Goal: Navigation & Orientation: Find specific page/section

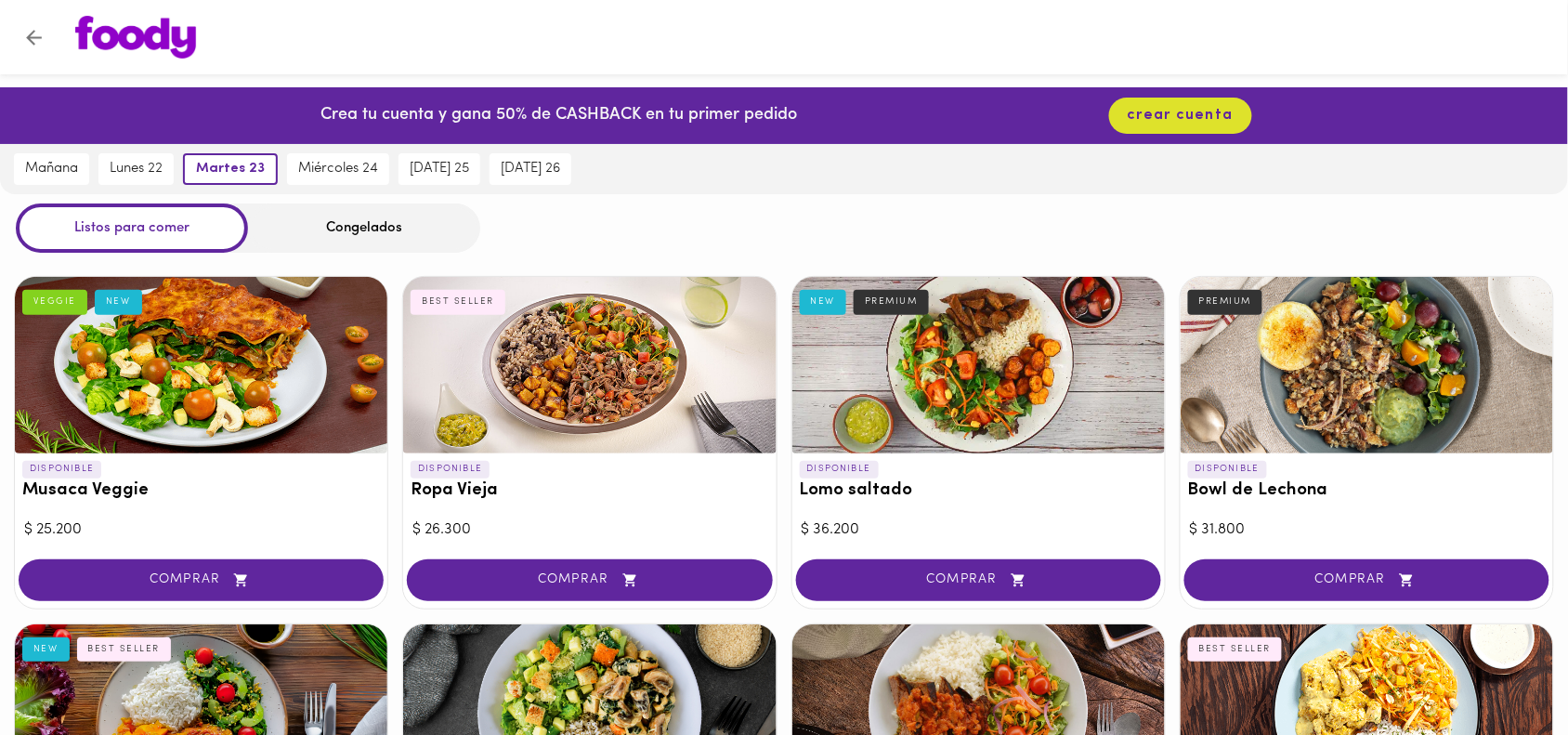
click at [341, 238] on div "Congelados" at bounding box center [364, 228] width 232 height 49
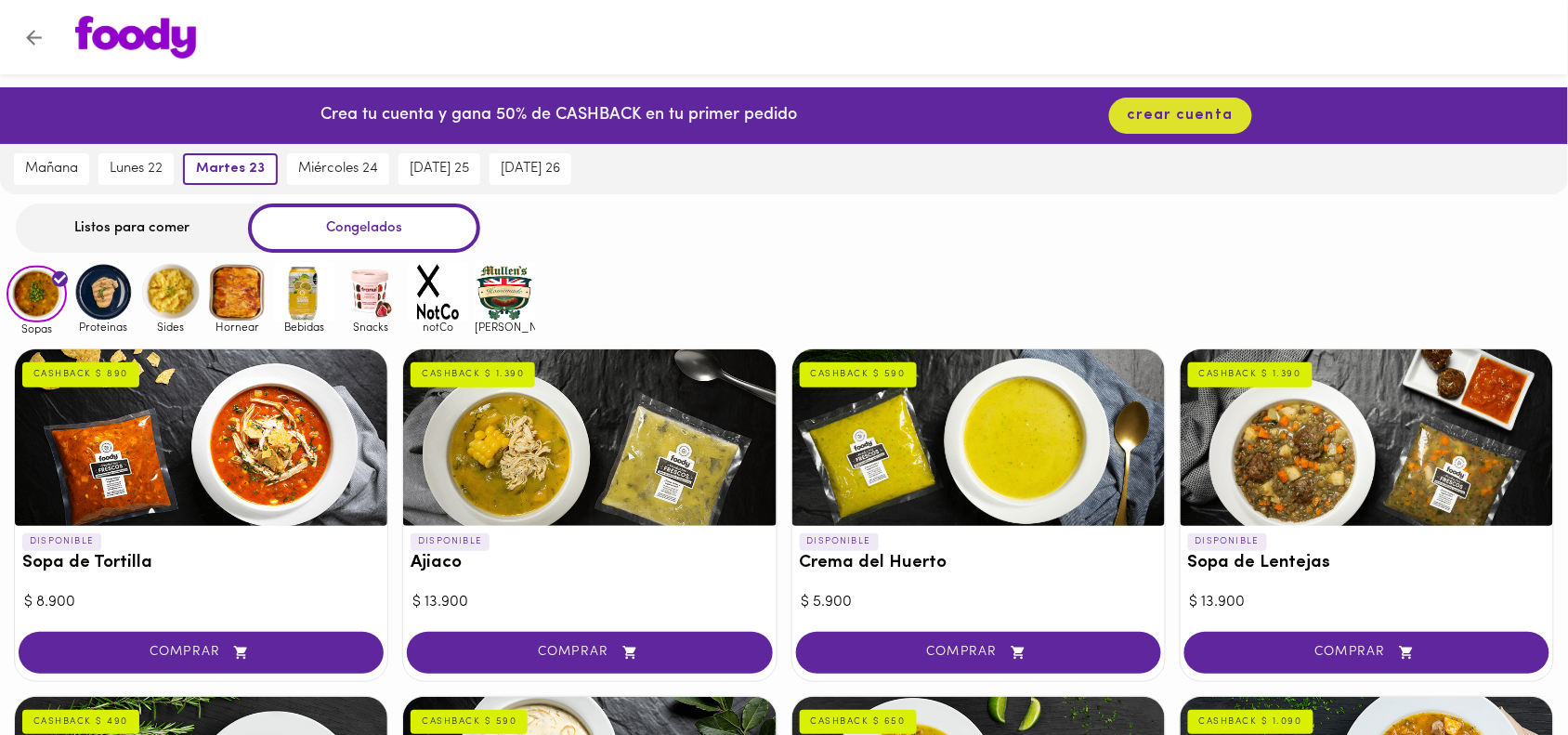
click at [100, 300] on img at bounding box center [103, 292] width 60 height 60
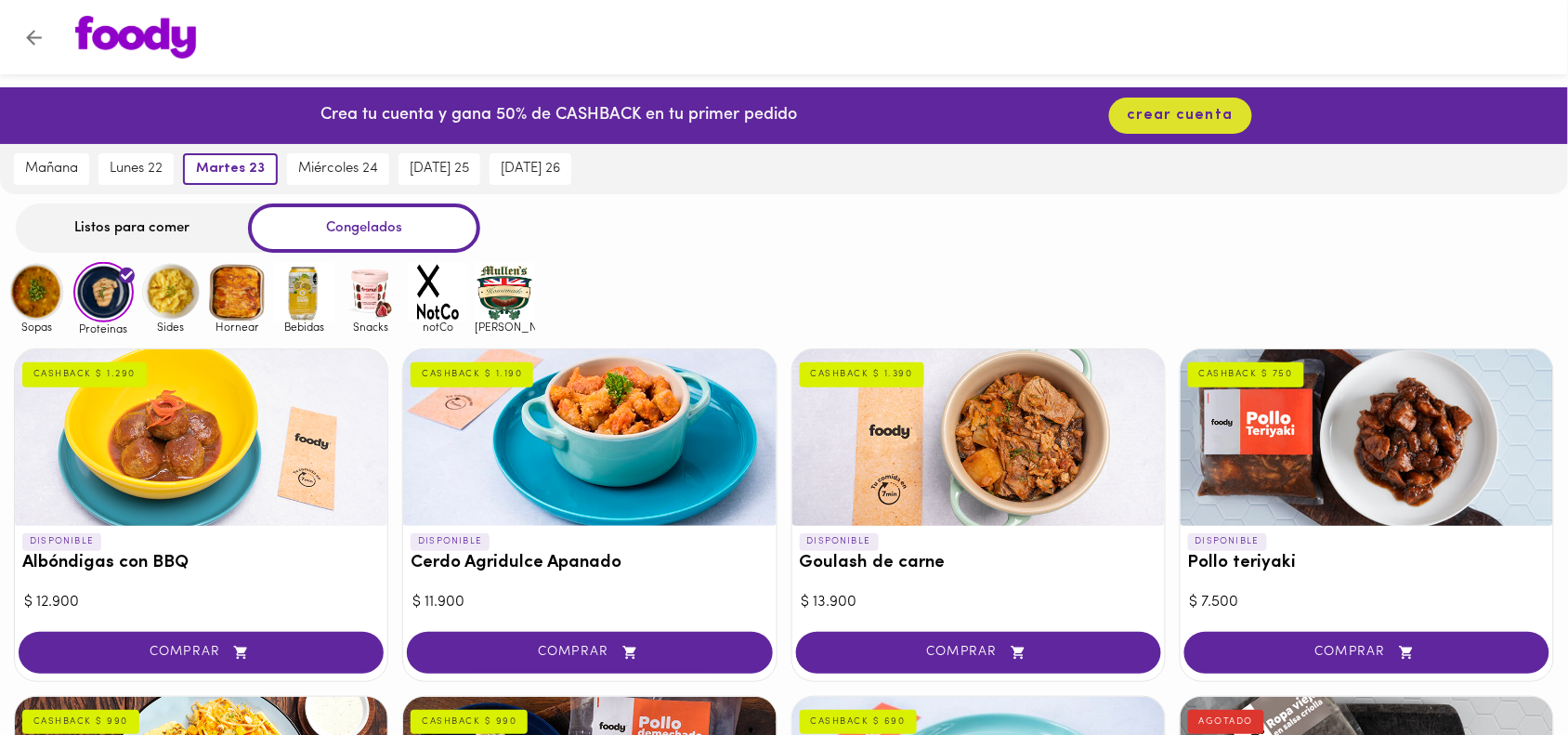
click at [163, 303] on img at bounding box center [170, 292] width 60 height 60
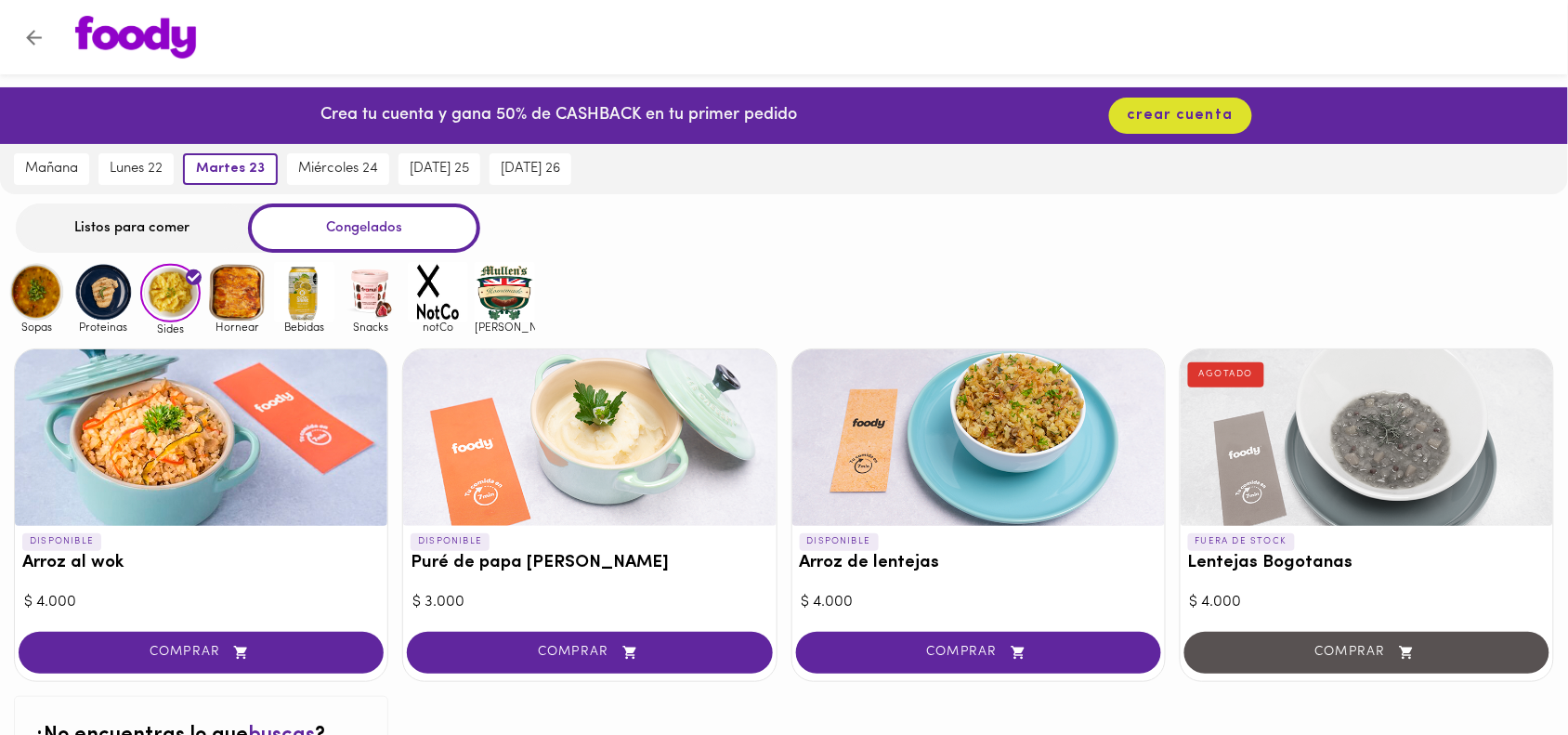
click at [243, 285] on img at bounding box center [237, 292] width 60 height 60
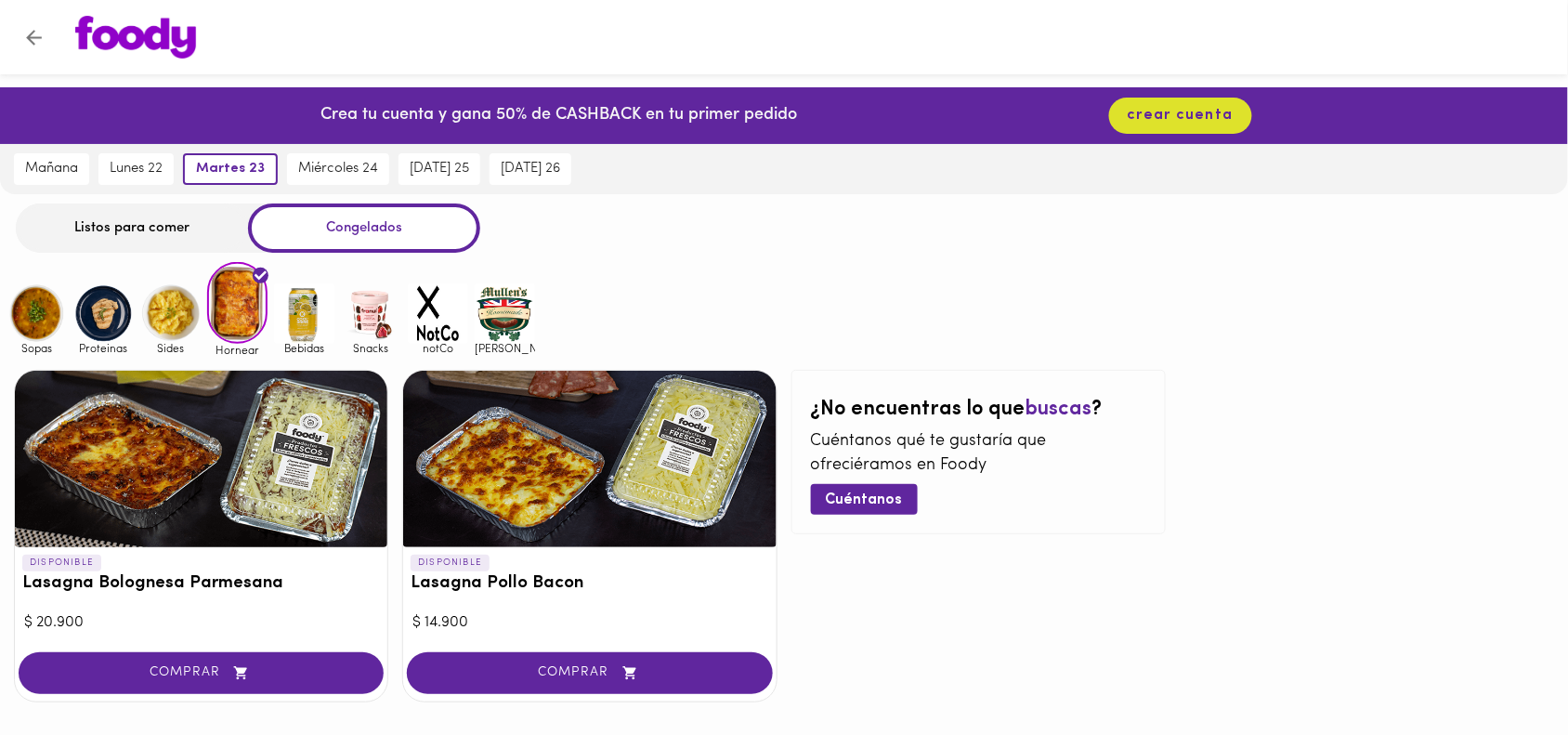
click at [144, 212] on div "Listos para comer" at bounding box center [132, 228] width 232 height 49
